Goal: Task Accomplishment & Management: Manage account settings

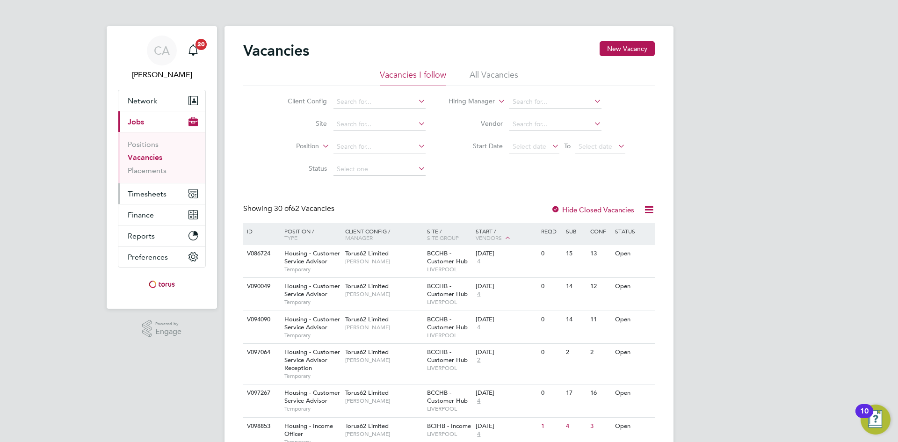
click at [153, 189] on button "Timesheets" at bounding box center [161, 193] width 87 height 21
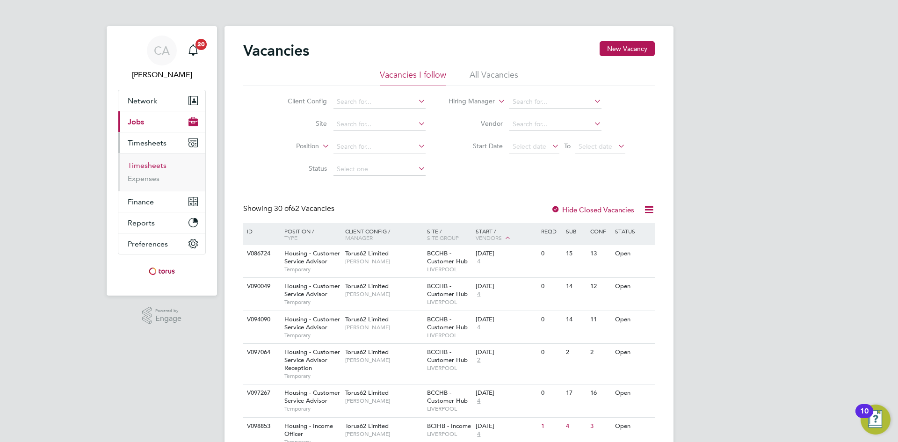
click at [145, 163] on link "Timesheets" at bounding box center [147, 165] width 39 height 9
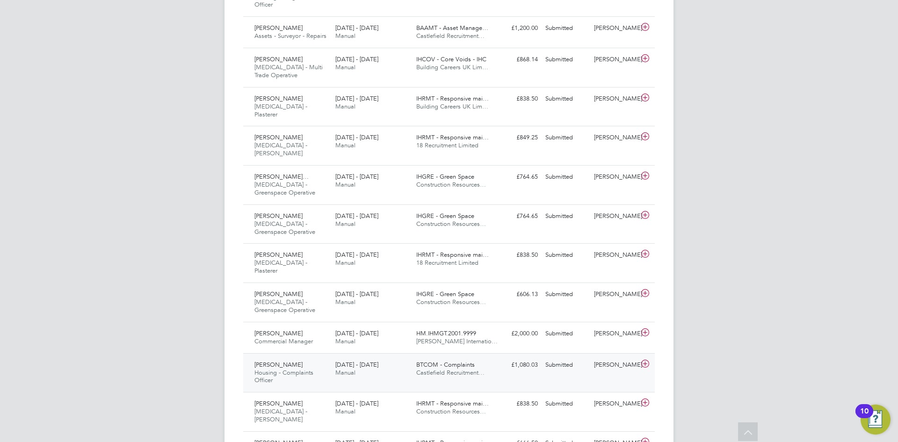
click at [641, 360] on icon at bounding box center [645, 363] width 12 height 7
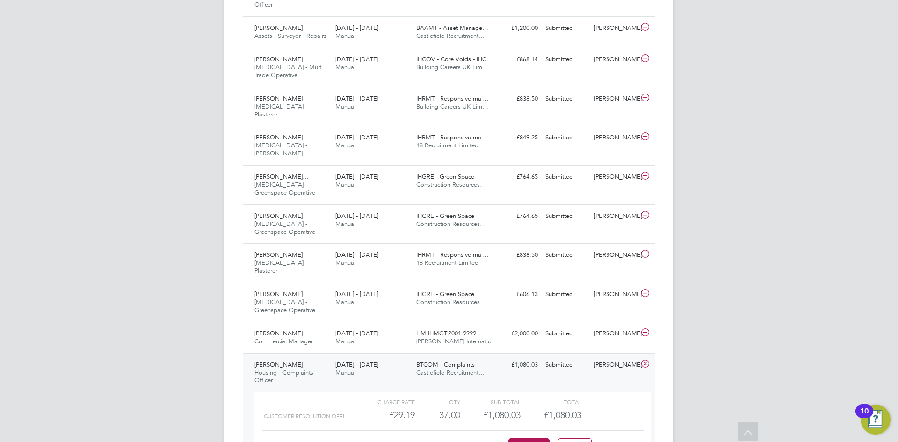
click at [625, 442] on link "View Details" at bounding box center [621, 446] width 34 height 8
click at [532, 438] on button "Approve" at bounding box center [528, 445] width 41 height 15
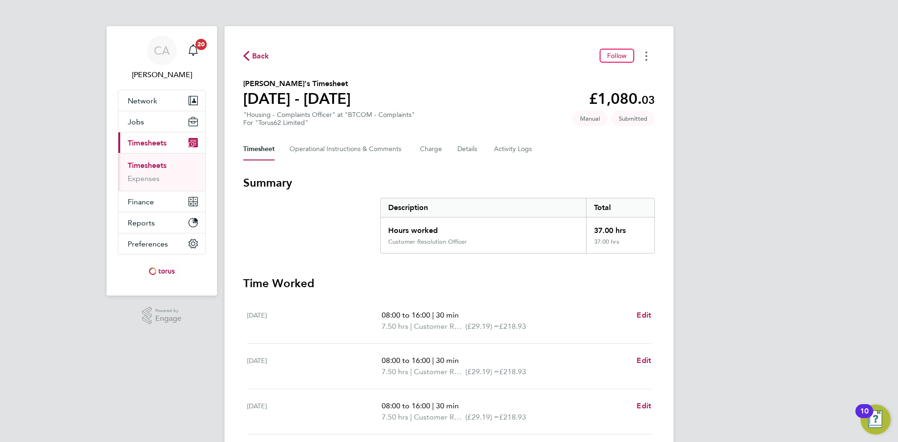
click at [646, 59] on circle "Timesheets Menu" at bounding box center [647, 60] width 2 height 2
click at [261, 53] on span "Back" at bounding box center [260, 56] width 17 height 11
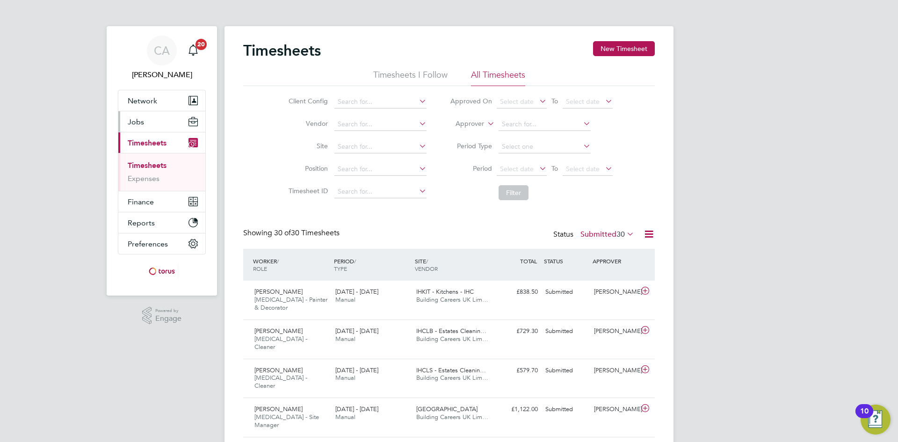
click at [132, 120] on span "Jobs" at bounding box center [136, 121] width 16 height 9
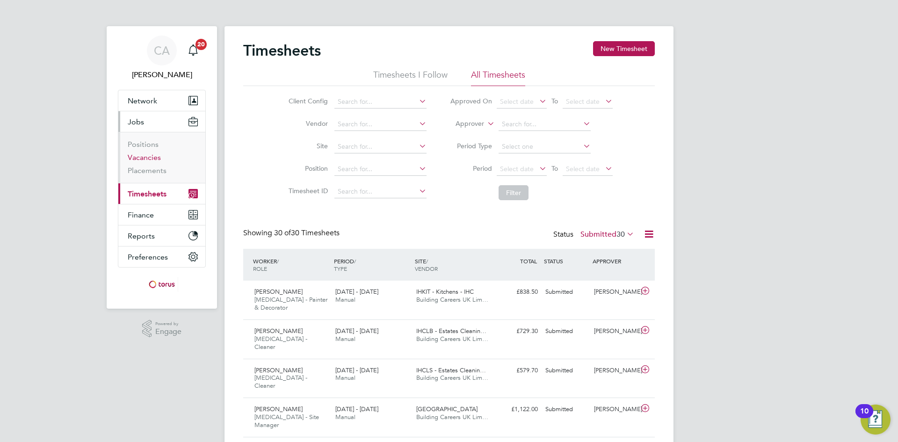
click at [138, 156] on link "Vacancies" at bounding box center [144, 157] width 33 height 9
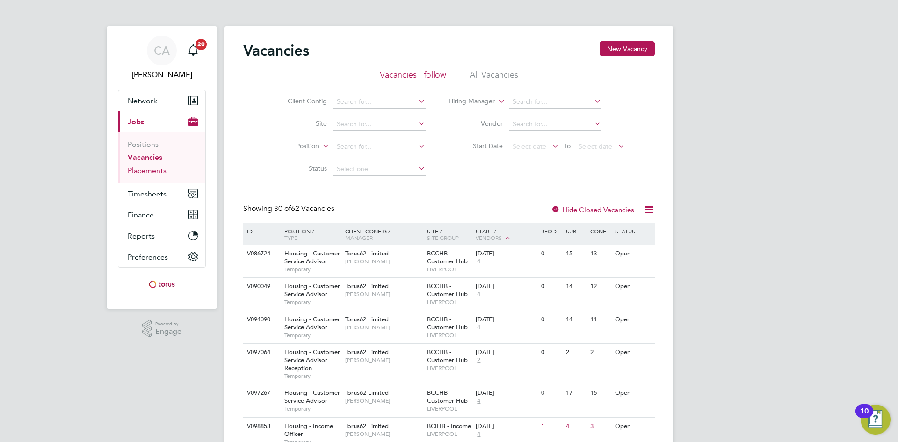
click at [137, 168] on link "Placements" at bounding box center [147, 170] width 39 height 9
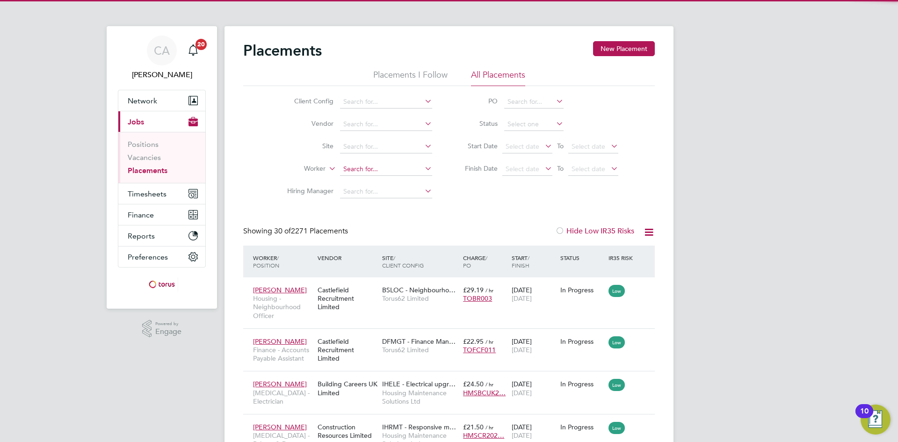
click at [373, 167] on input at bounding box center [386, 169] width 92 height 13
click at [386, 185] on li "Tony Ad onis" at bounding box center [386, 181] width 93 height 13
type input "[PERSON_NAME]"
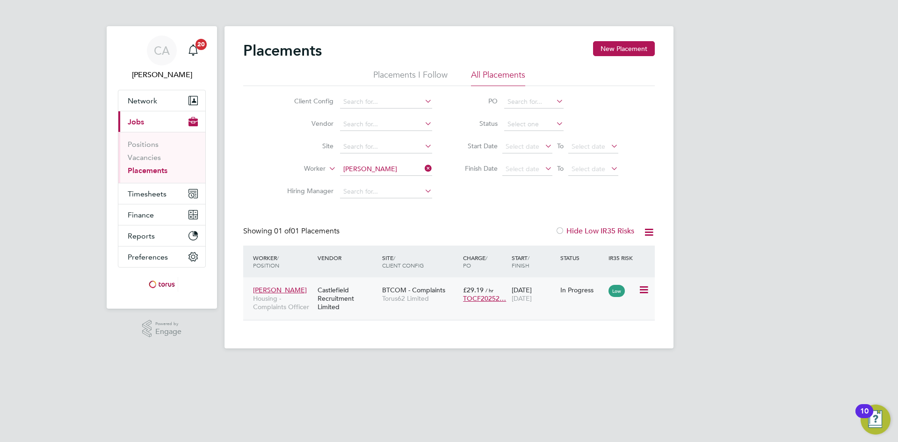
click at [378, 297] on div "Castlefield Recruitment Limited" at bounding box center [347, 298] width 65 height 35
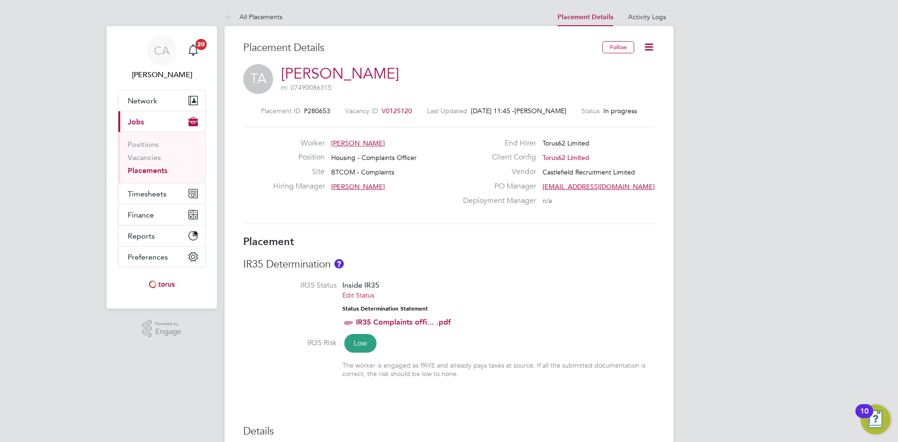
click at [652, 43] on icon at bounding box center [649, 47] width 12 height 12
click at [625, 66] on li "Edit Placement e" at bounding box center [618, 69] width 69 height 13
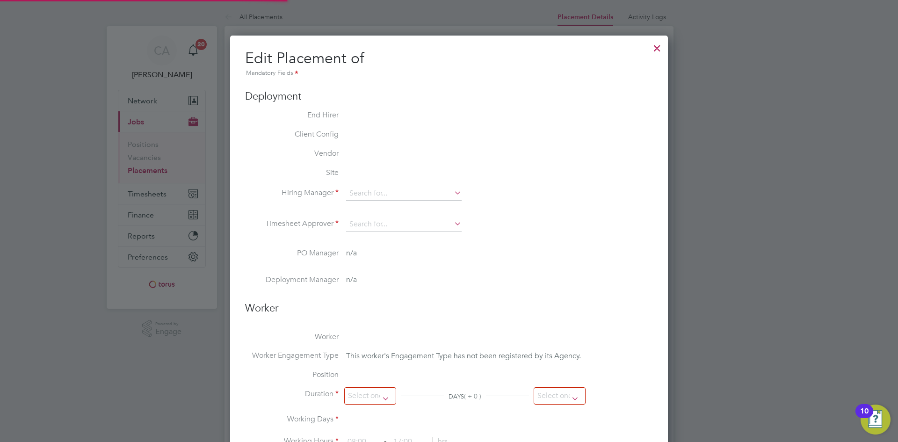
type input "Emma Roberts"
type input "Ann-Marie Robertson"
type input "21 Apr 2025"
type input "12 Aug 2025"
type input "08:00"
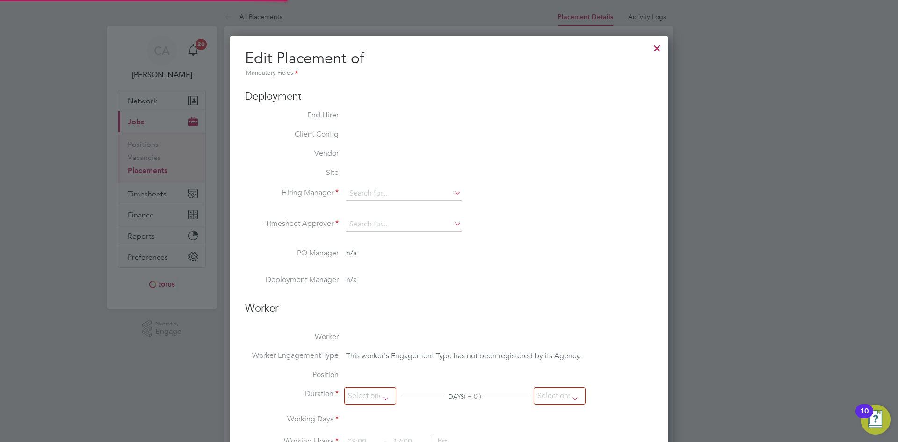
type input "18:00"
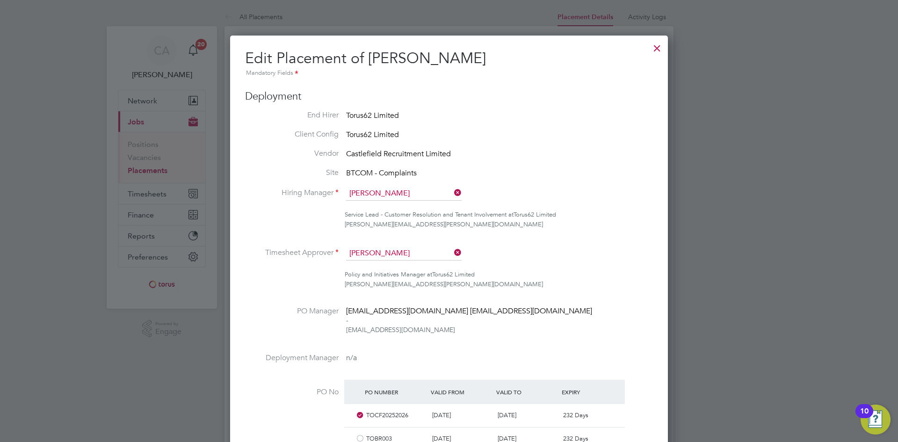
click at [659, 48] on div at bounding box center [657, 45] width 17 height 17
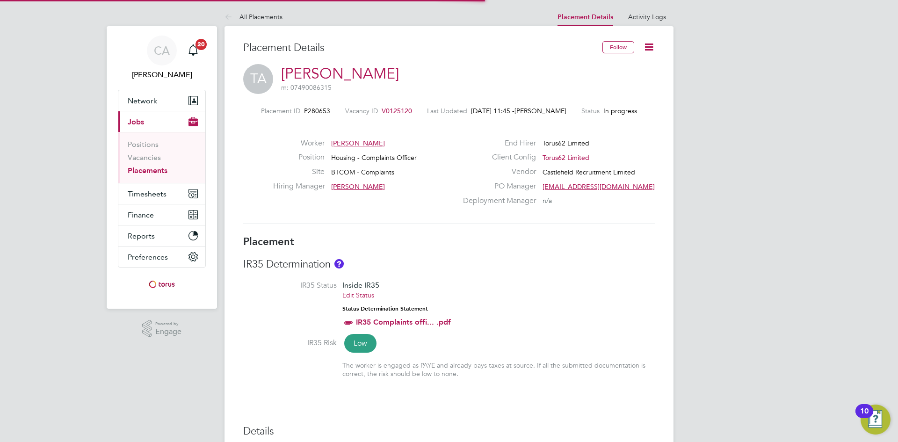
click at [581, 247] on h3 "Placement" at bounding box center [449, 242] width 412 height 14
click at [142, 157] on link "Vacancies" at bounding box center [144, 157] width 33 height 9
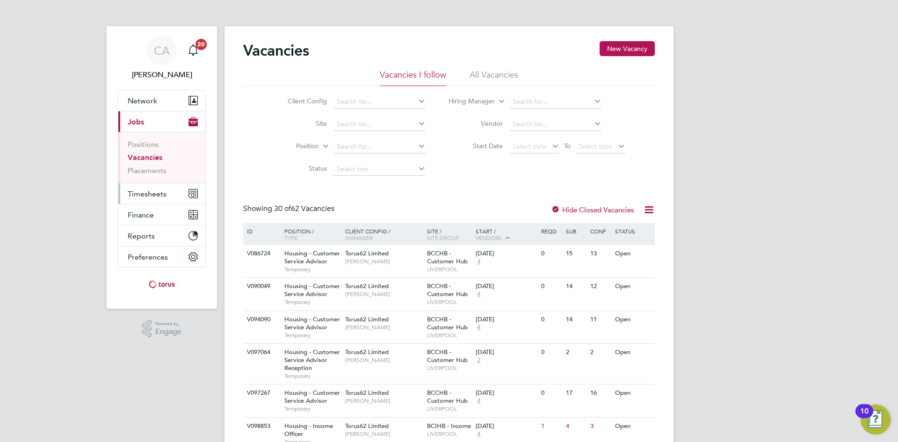
click at [145, 195] on span "Timesheets" at bounding box center [147, 193] width 39 height 9
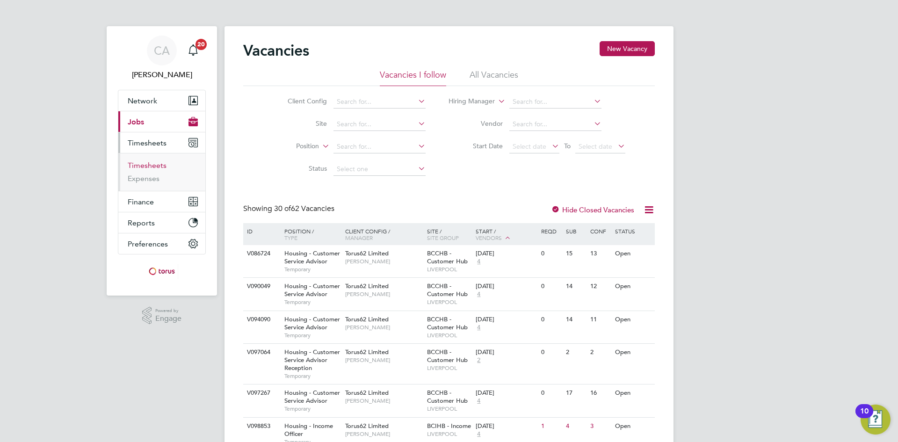
click at [148, 164] on link "Timesheets" at bounding box center [147, 165] width 39 height 9
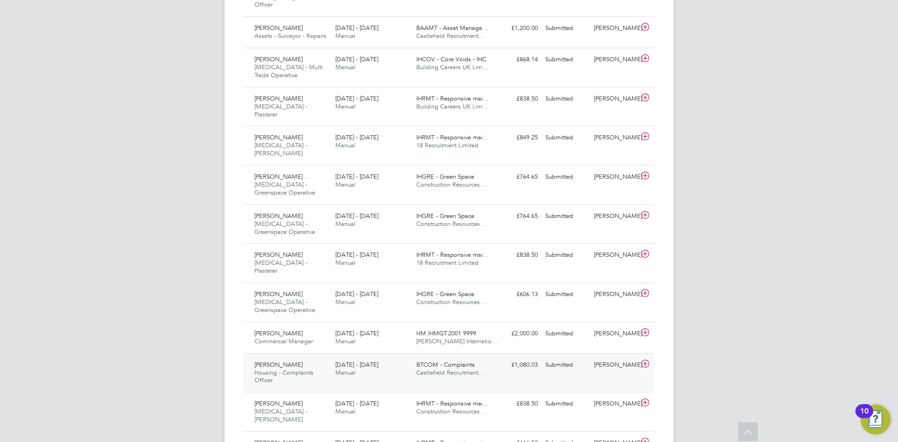
click at [644, 360] on icon at bounding box center [645, 363] width 12 height 7
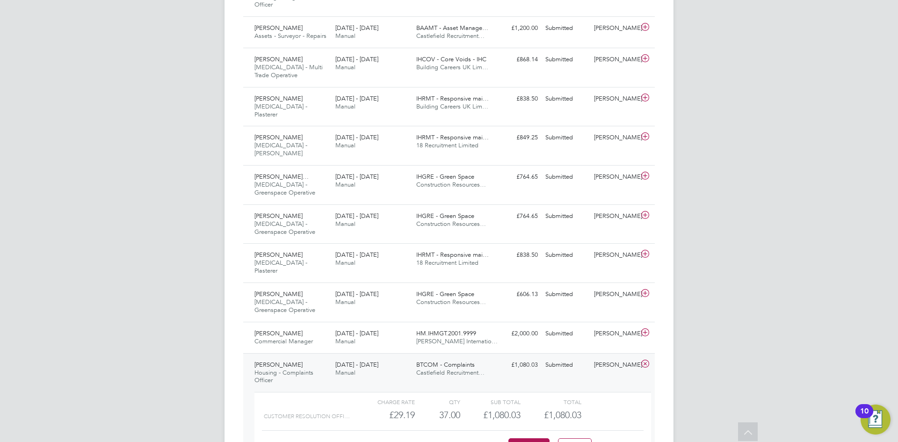
click at [623, 442] on link "View Details" at bounding box center [621, 446] width 34 height 8
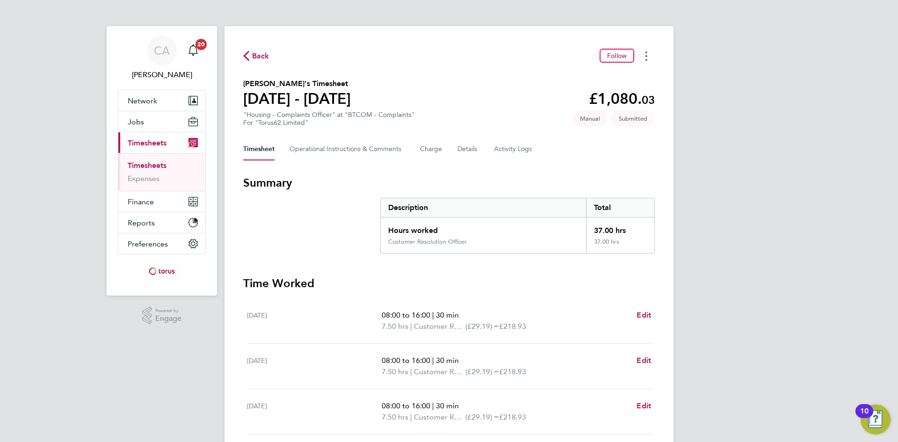
click at [651, 61] on button "Timesheets Menu" at bounding box center [646, 56] width 17 height 15
click at [607, 94] on link "Download timesheet" at bounding box center [599, 95] width 112 height 19
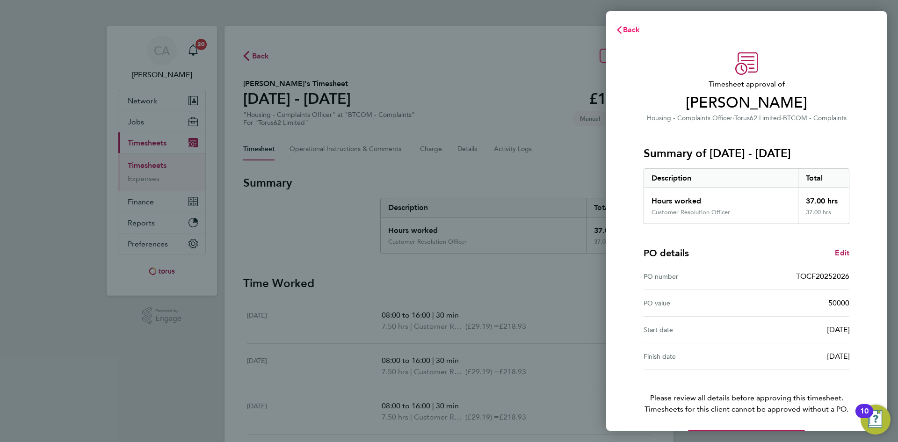
click at [637, 26] on span "Back" at bounding box center [631, 29] width 17 height 9
